Goal: Navigation & Orientation: Find specific page/section

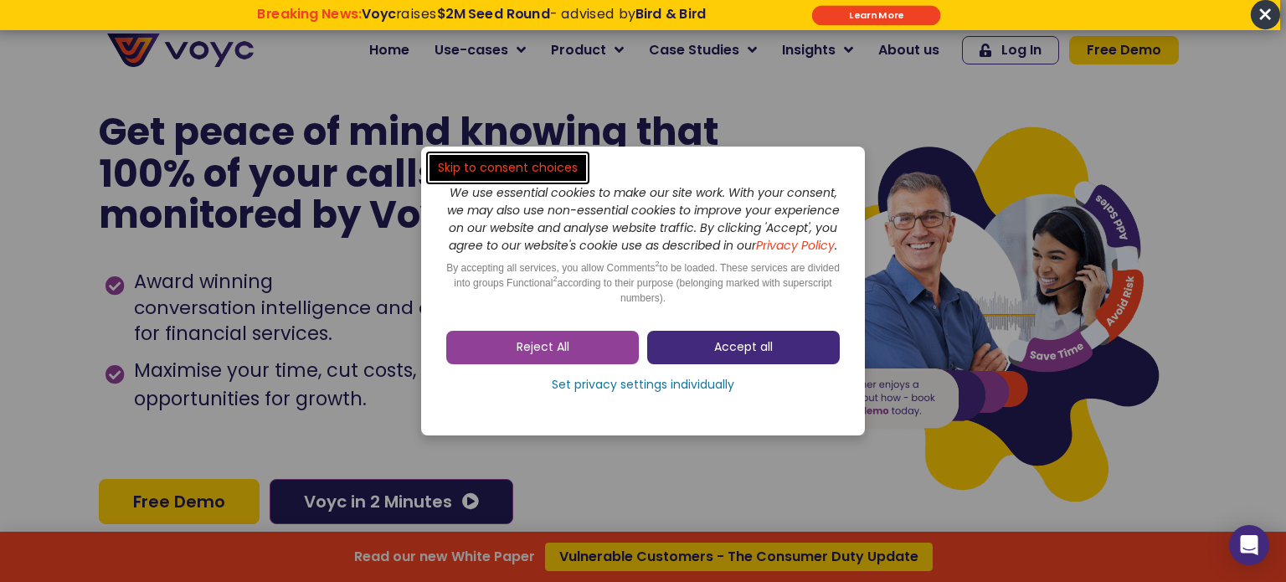
click at [689, 352] on link "Accept all" at bounding box center [743, 347] width 193 height 33
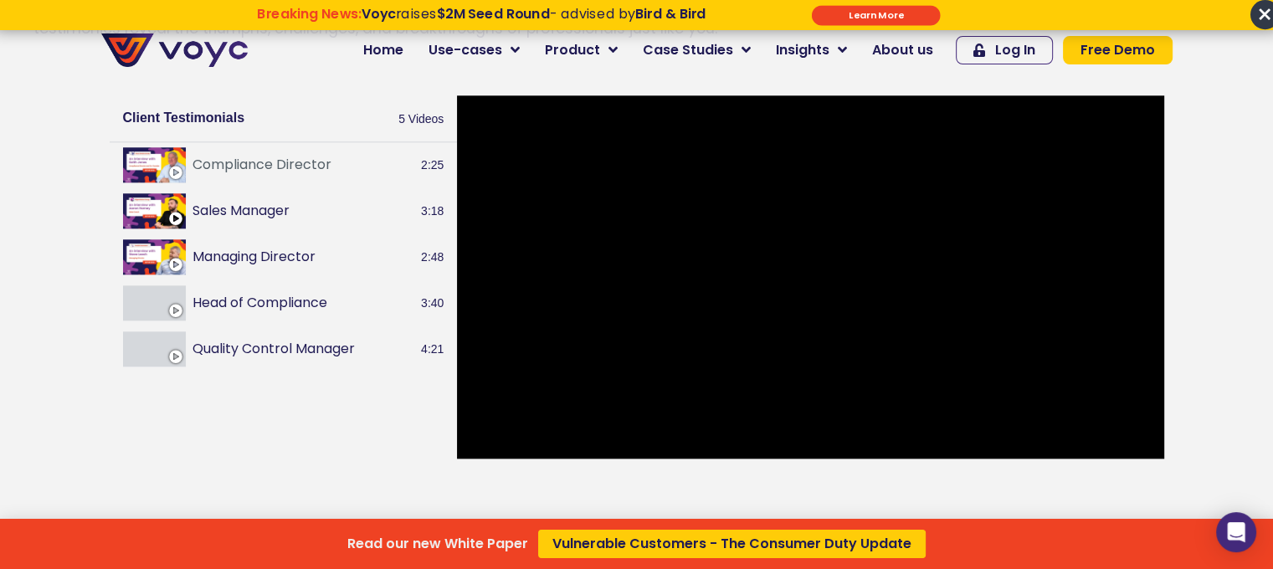
scroll to position [1842, 0]
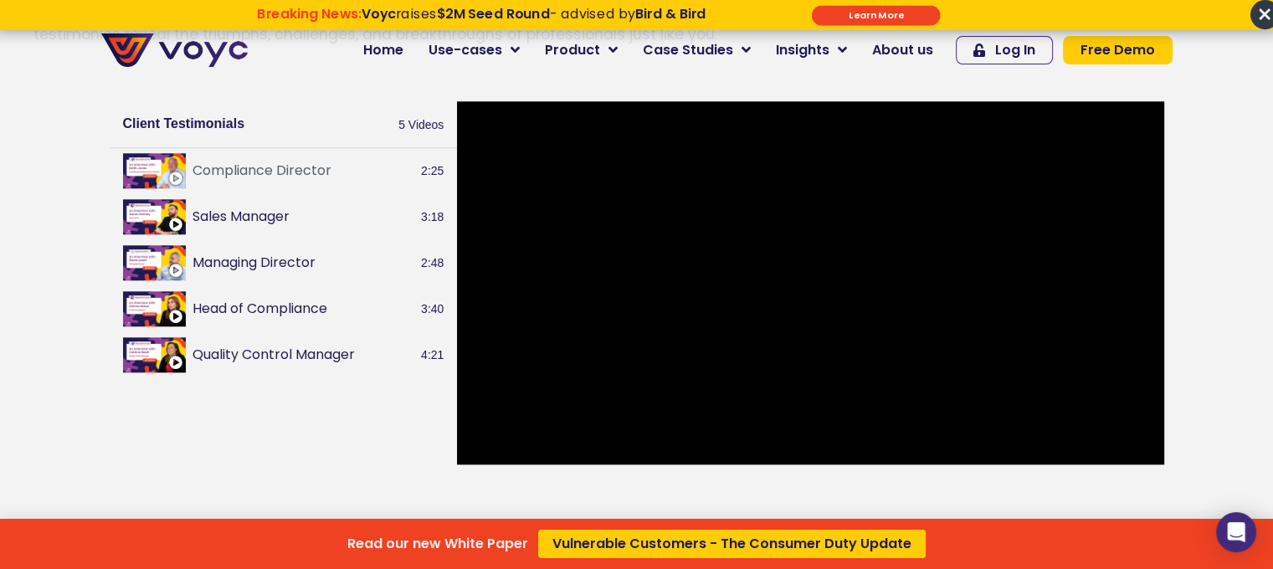
click at [344, 240] on div "Read our new White Paper Vulnerable Customers - The Consumer Duty Update" at bounding box center [636, 284] width 1273 height 569
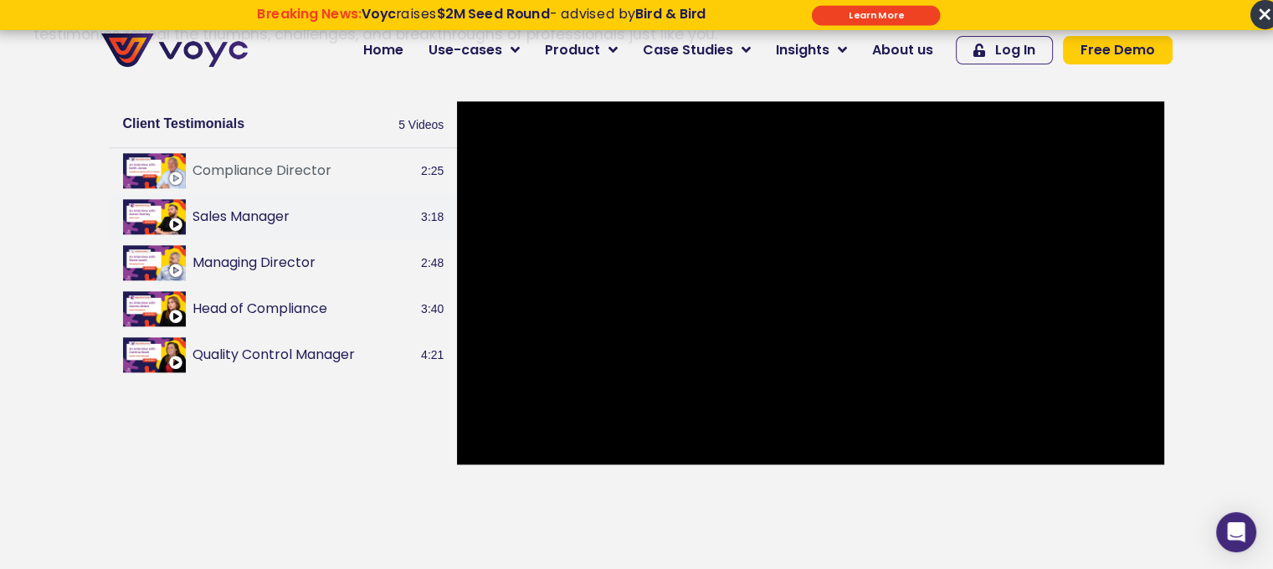
click at [234, 225] on button "Sales Manager" at bounding box center [304, 217] width 223 height 20
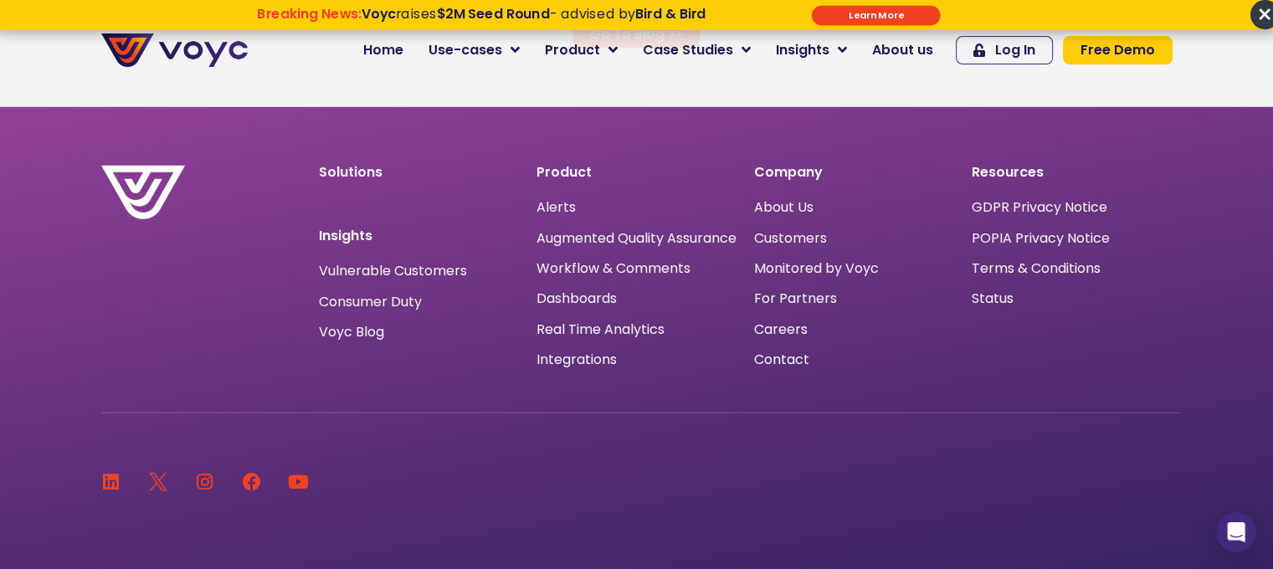
scroll to position [11050, 0]
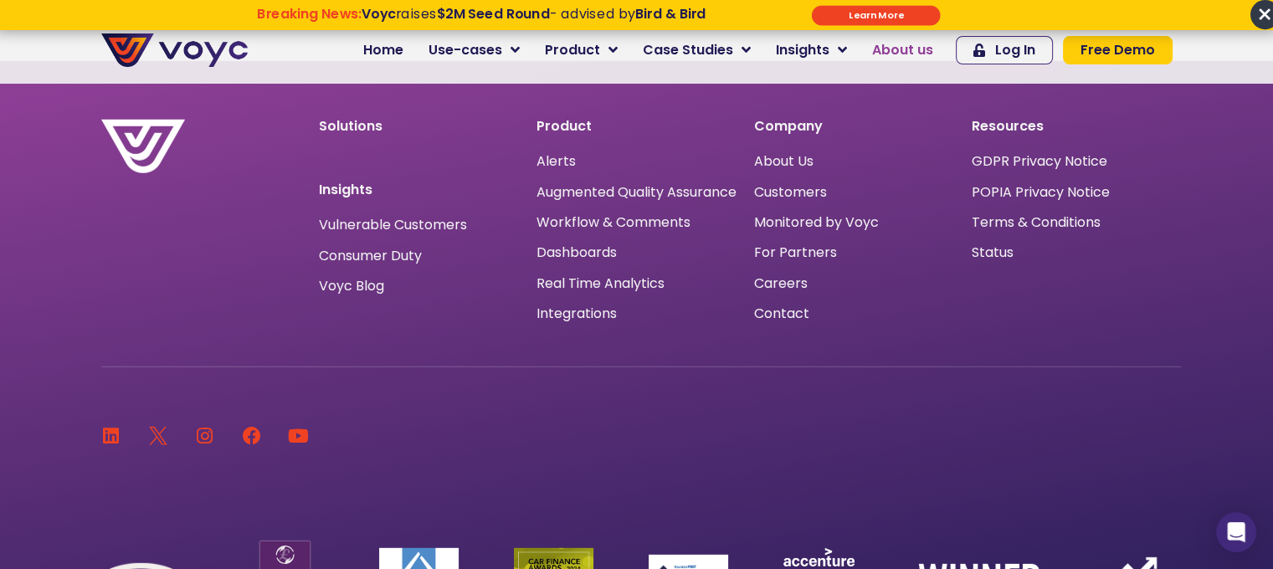
click at [905, 53] on span "About us" at bounding box center [902, 50] width 61 height 20
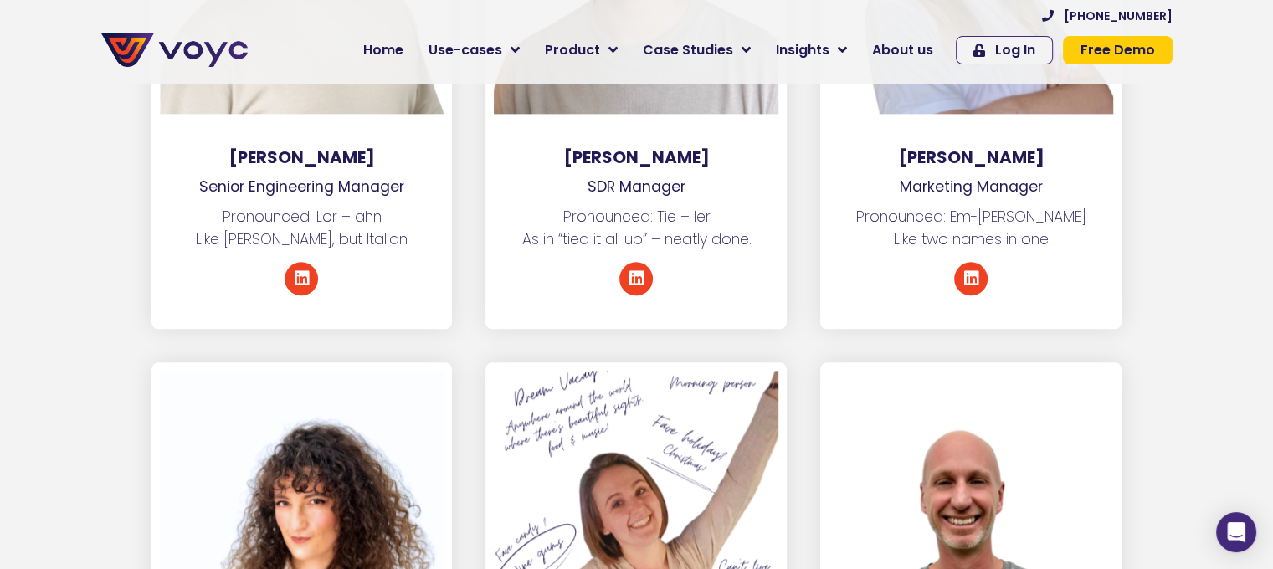
scroll to position [7785, 0]
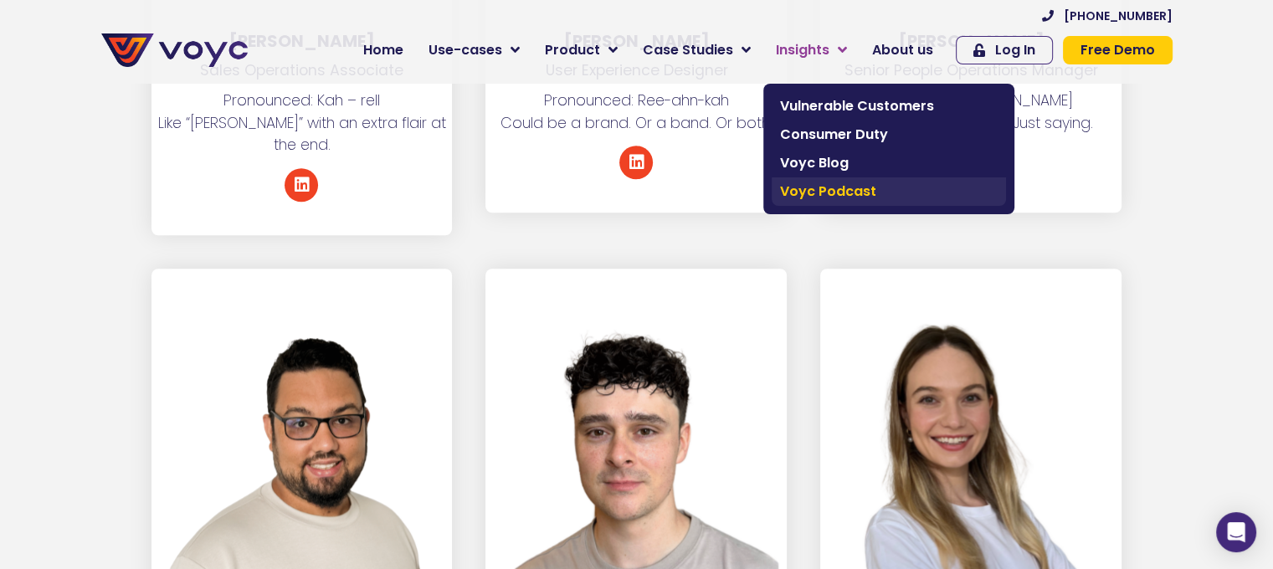
click at [849, 197] on span "Voyc Podcast" at bounding box center [889, 192] width 218 height 20
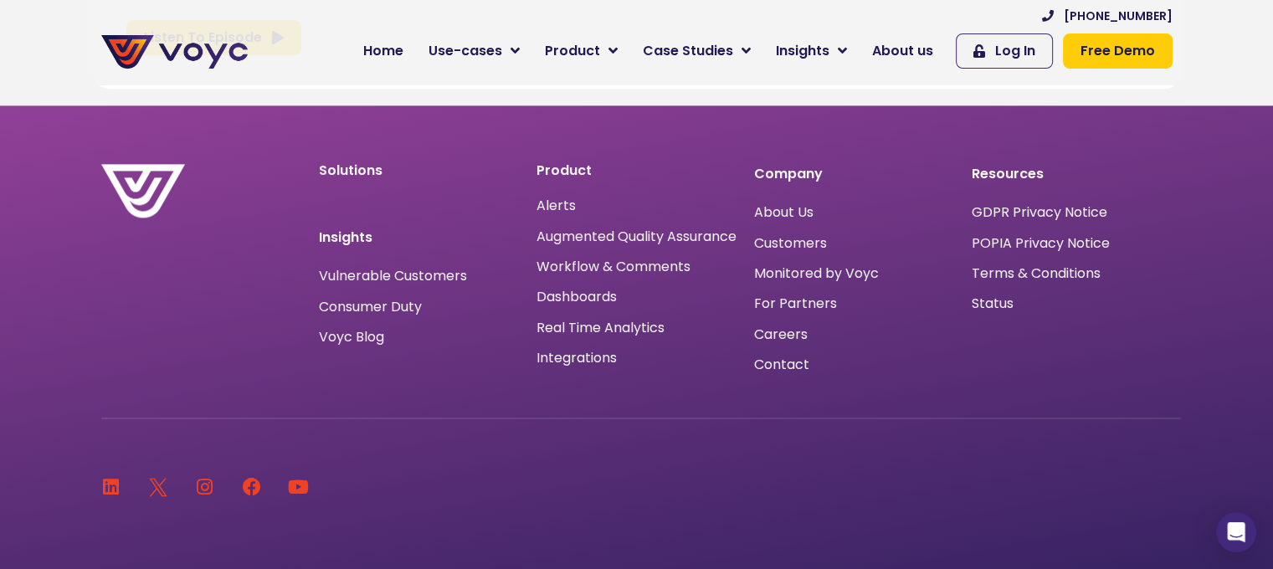
scroll to position [2187, 0]
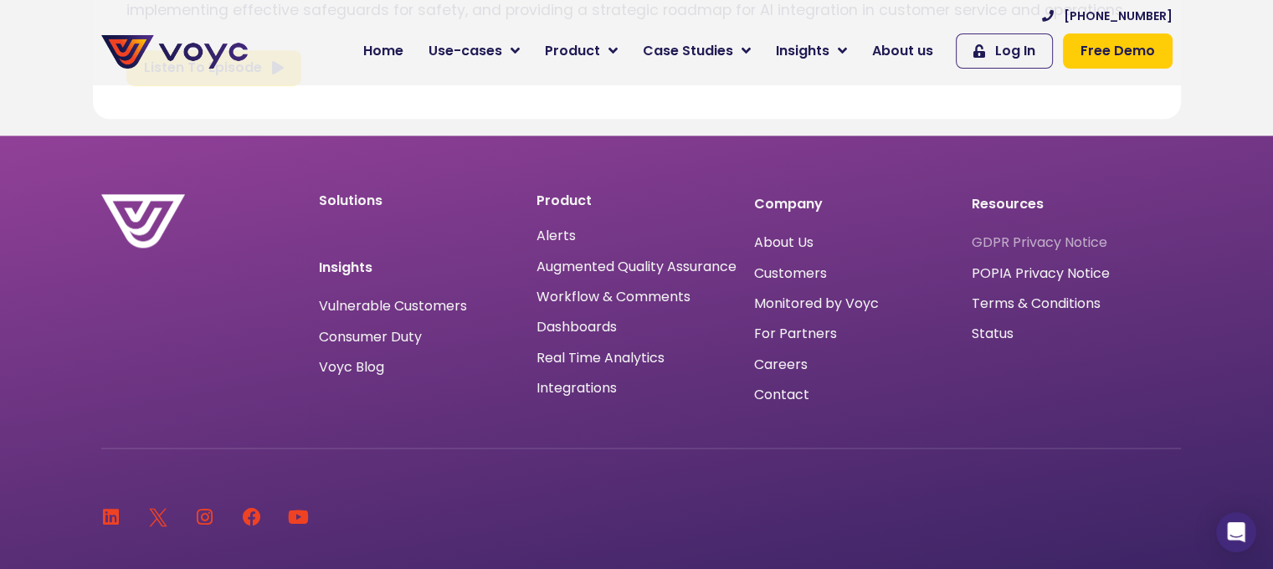
click at [1023, 243] on span "GDPR Privacy Notice" at bounding box center [1040, 243] width 136 height 0
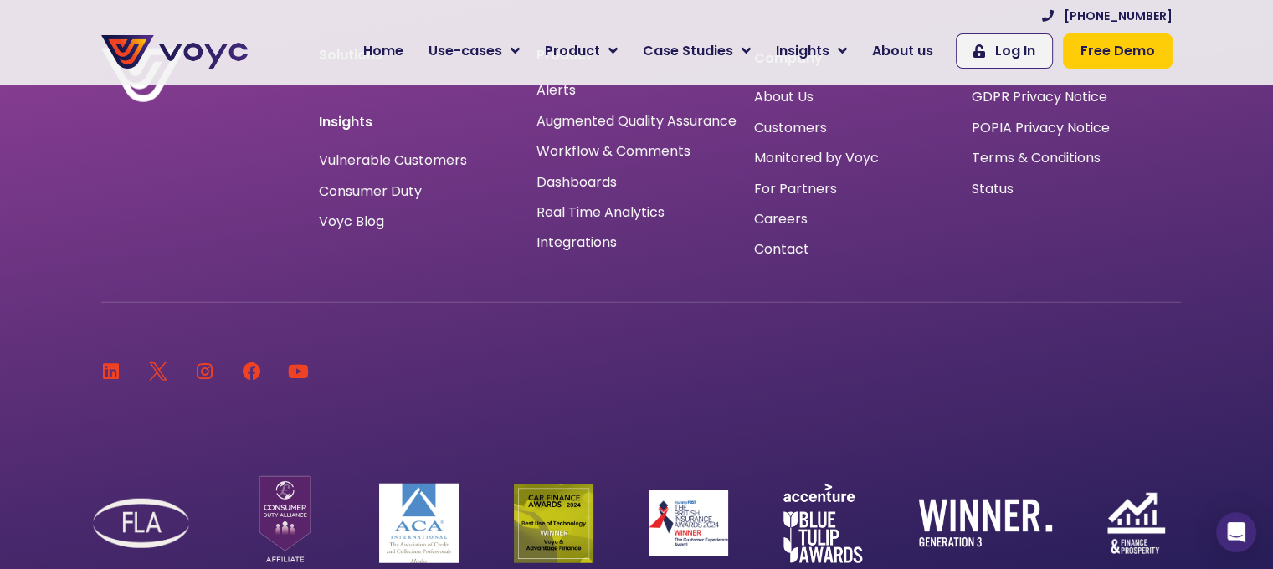
scroll to position [4186, 0]
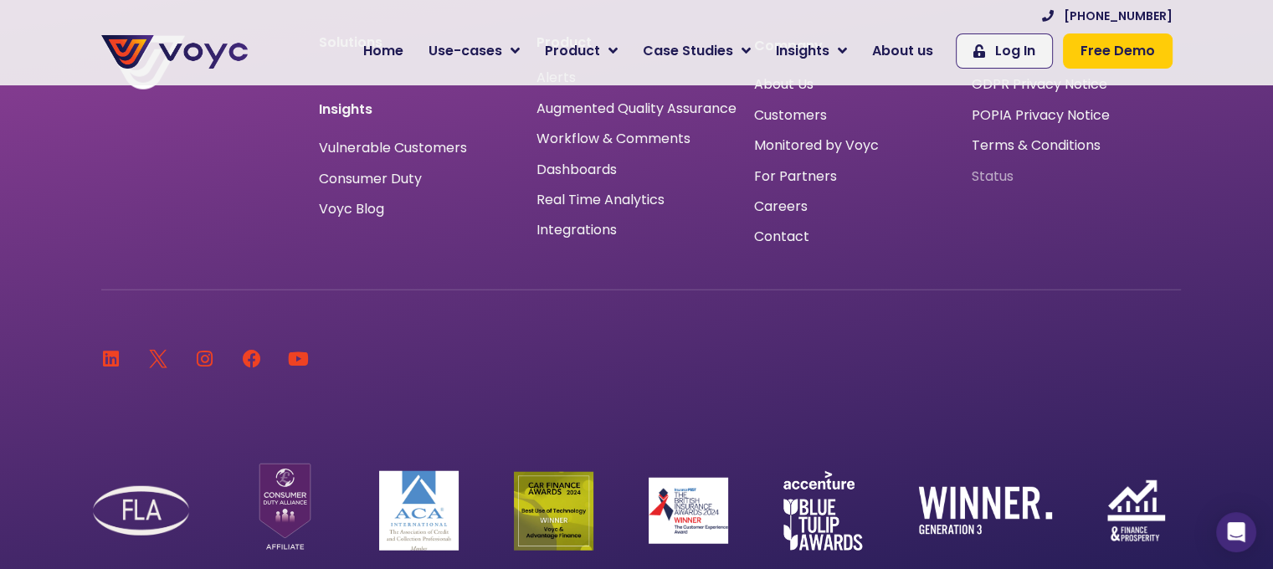
click at [989, 177] on span "Status" at bounding box center [993, 177] width 42 height 0
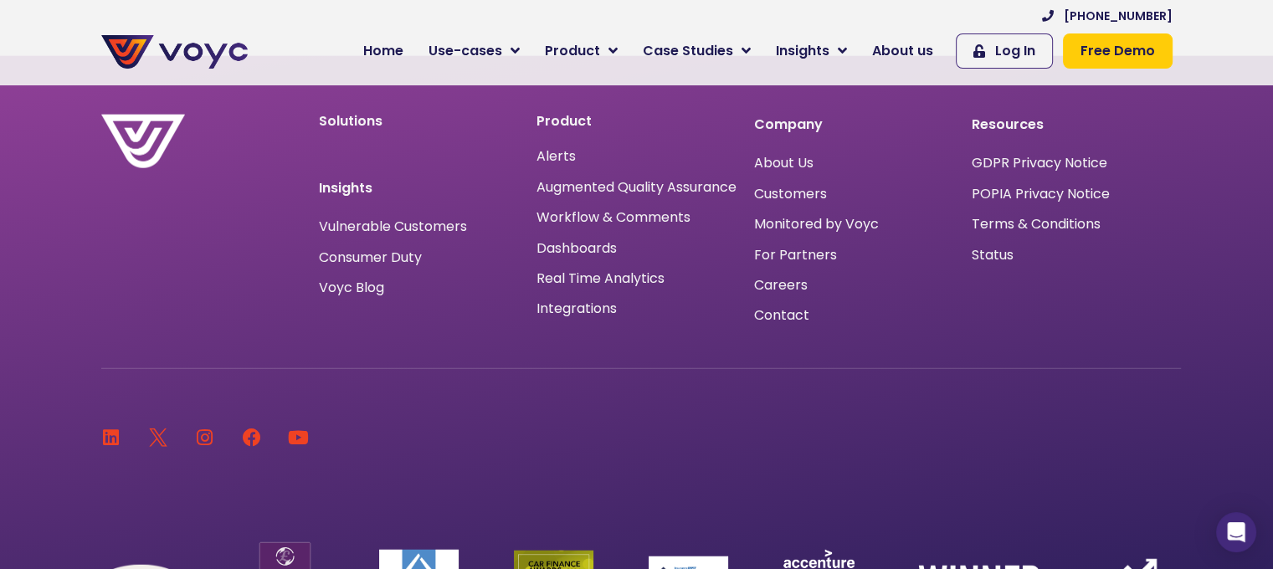
scroll to position [4018, 0]
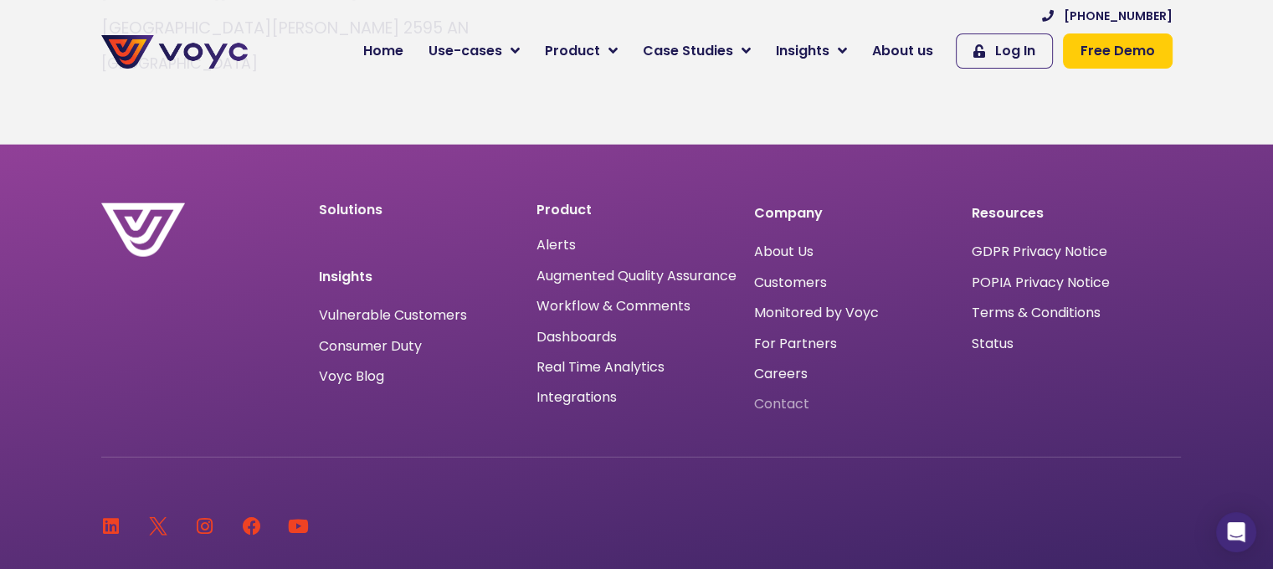
click at [784, 404] on span "Contact" at bounding box center [781, 404] width 55 height 0
